Goal: Task Accomplishment & Management: Manage account settings

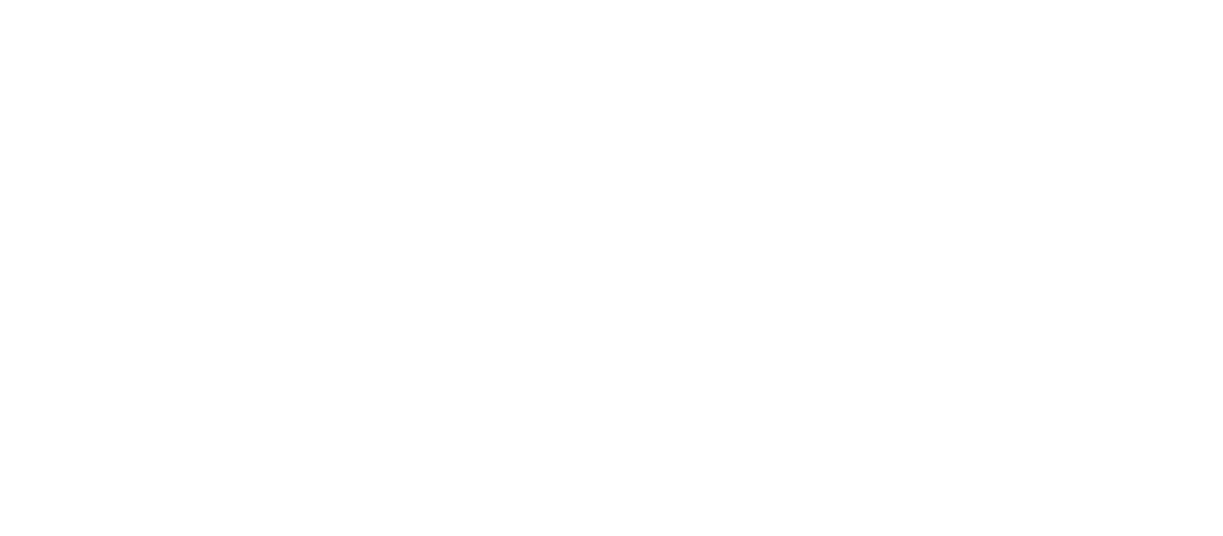
select select
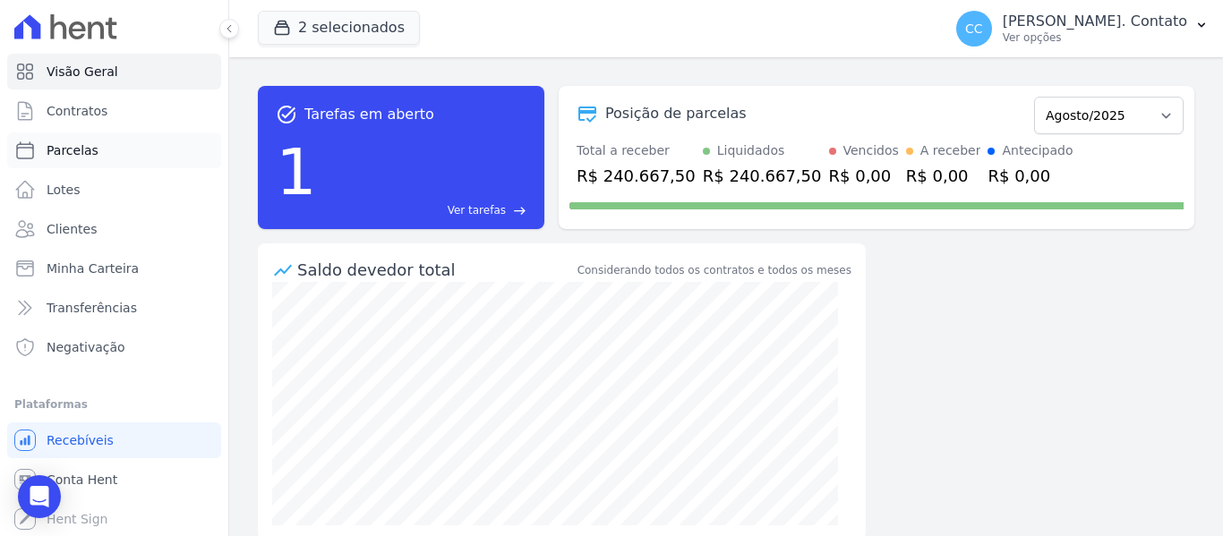
click at [81, 149] on span "Parcelas" at bounding box center [73, 150] width 52 height 18
select select
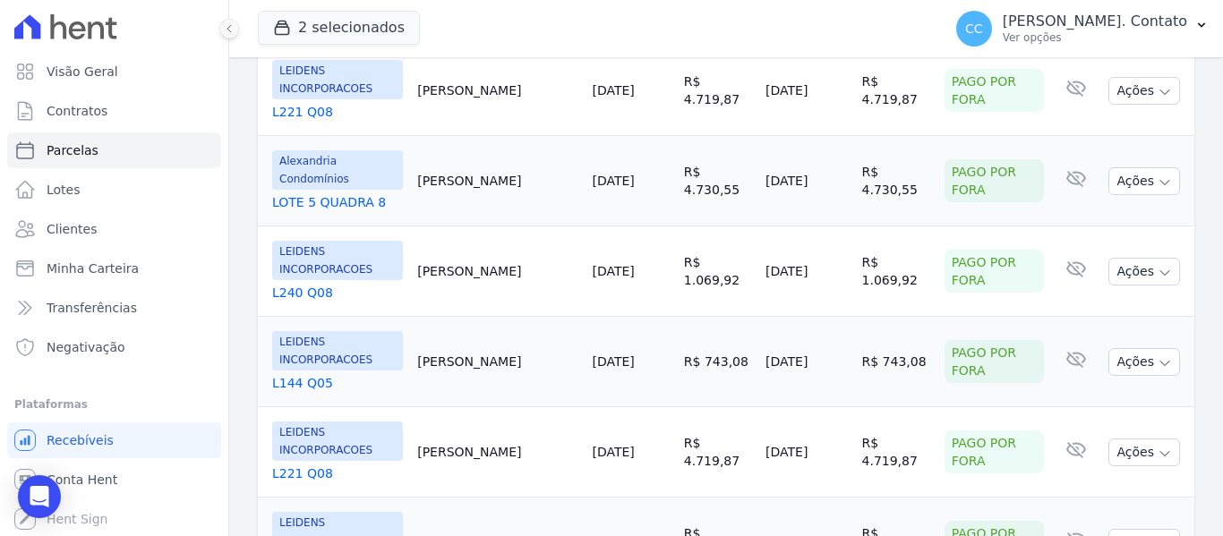
scroll to position [351, 0]
